Goal: Task Accomplishment & Management: Complete application form

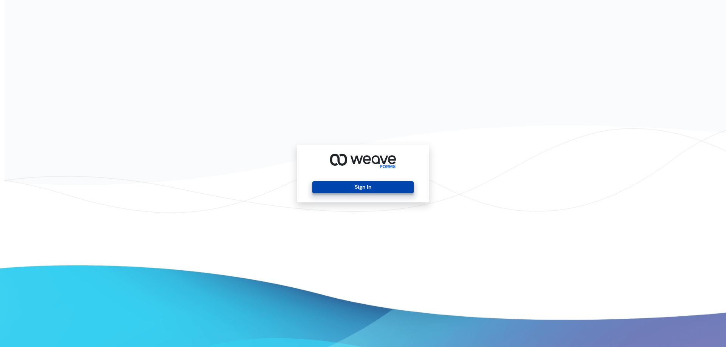
click at [358, 189] on button "Sign In" at bounding box center [362, 187] width 101 height 12
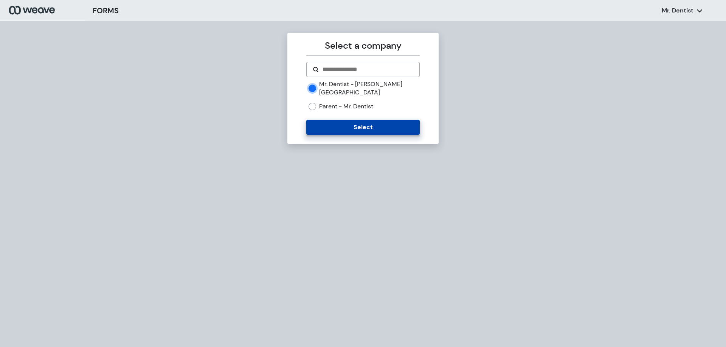
click at [349, 120] on button "Select" at bounding box center [362, 127] width 113 height 15
